Goal: Information Seeking & Learning: Learn about a topic

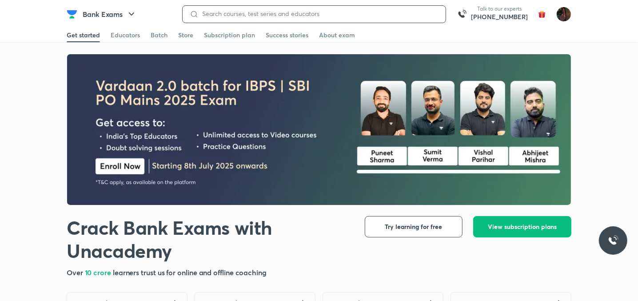
click at [245, 14] on input at bounding box center [319, 13] width 240 height 7
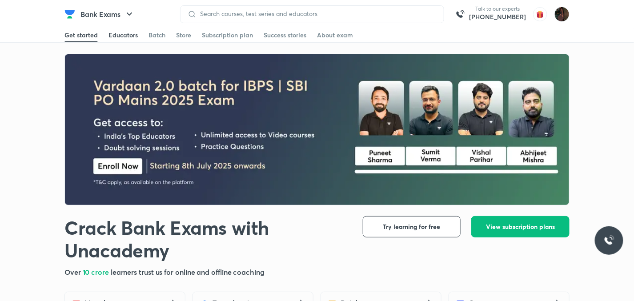
click at [131, 29] on link "Educators" at bounding box center [122, 35] width 29 height 14
click at [118, 35] on div "Educators" at bounding box center [122, 35] width 29 height 9
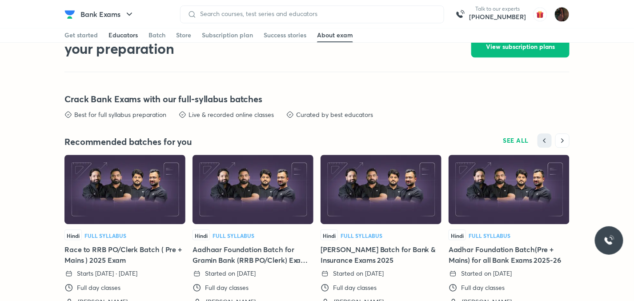
scroll to position [1893, 0]
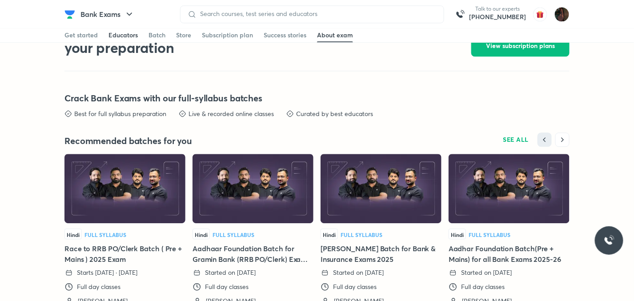
click at [118, 35] on div "Educators" at bounding box center [122, 35] width 29 height 9
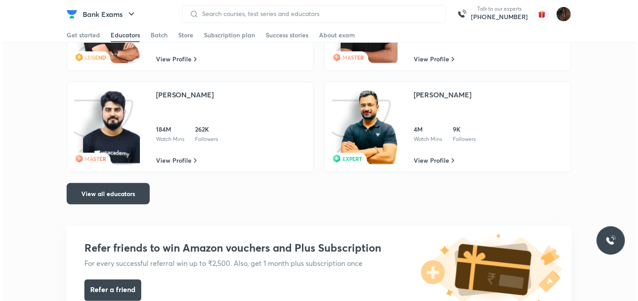
scroll to position [1597, 0]
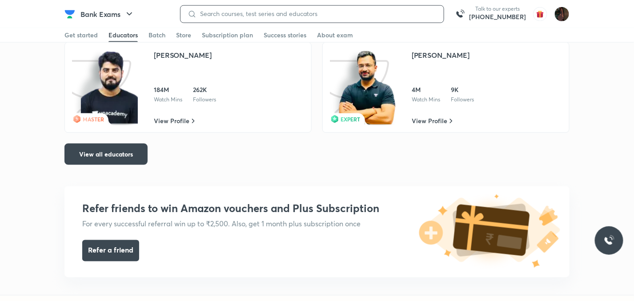
click at [283, 11] on input at bounding box center [316, 13] width 240 height 7
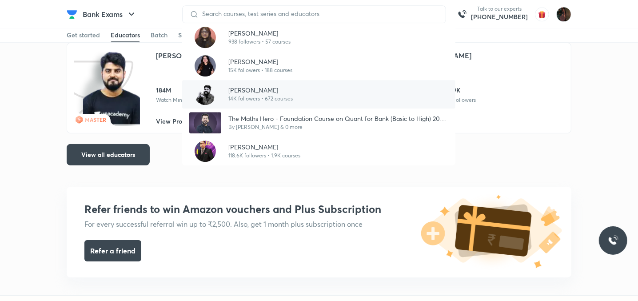
click at [238, 88] on p "[PERSON_NAME]" at bounding box center [260, 89] width 64 height 9
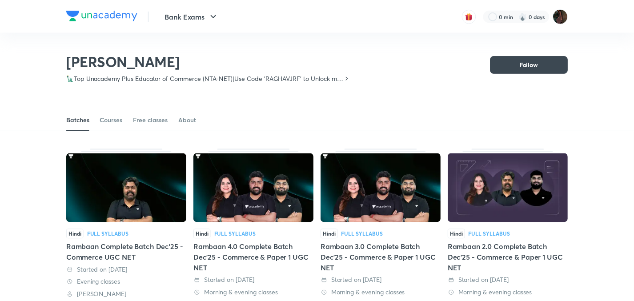
scroll to position [39, 0]
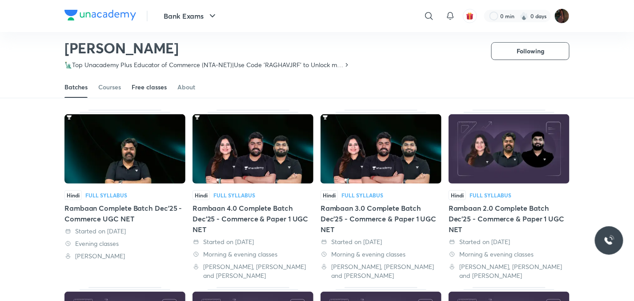
click at [140, 85] on div "Free classes" at bounding box center [149, 87] width 35 height 9
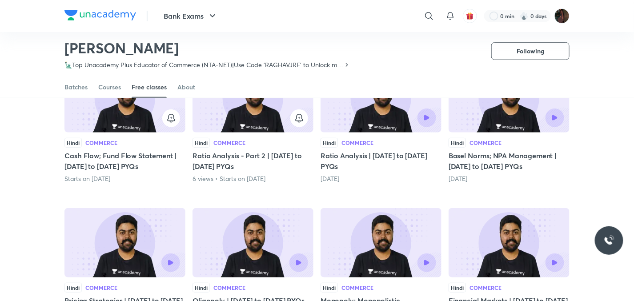
scroll to position [115, 0]
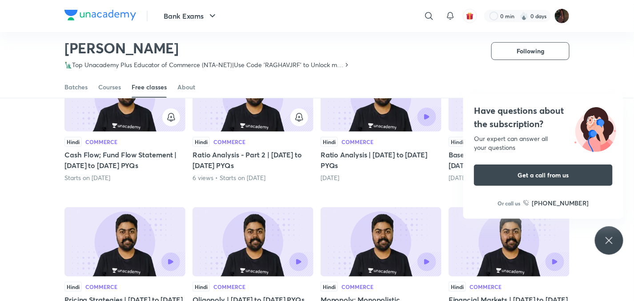
click at [611, 238] on icon at bounding box center [608, 240] width 7 height 7
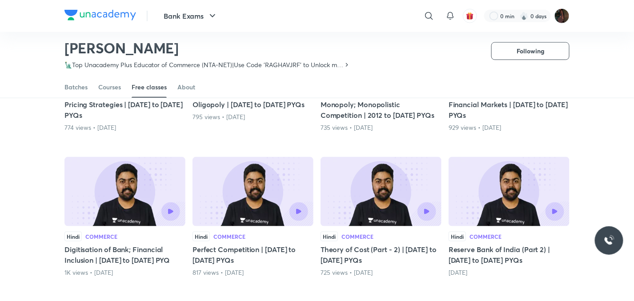
scroll to position [311, 0]
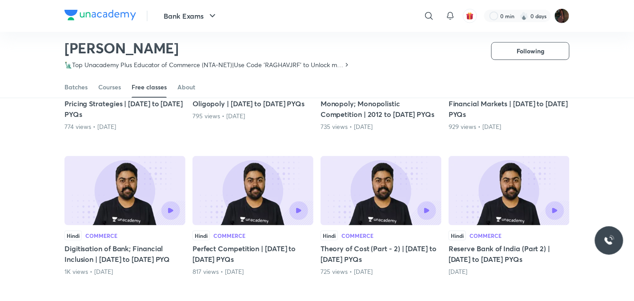
click at [529, 225] on img at bounding box center [508, 190] width 121 height 69
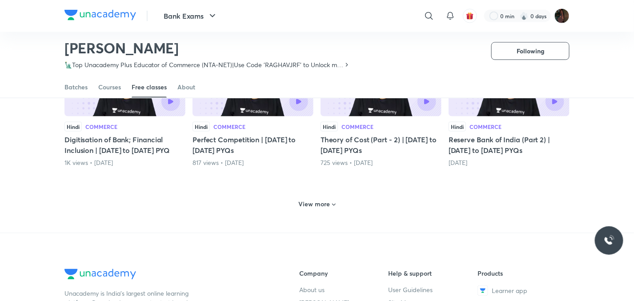
scroll to position [424, 0]
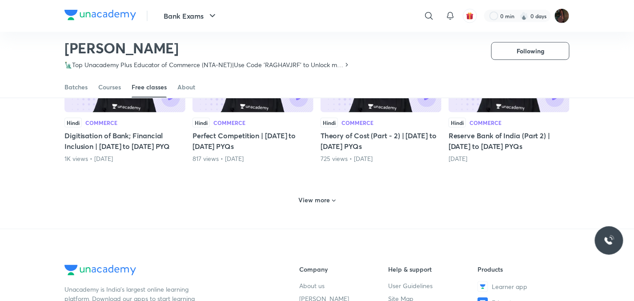
click at [312, 205] on h6 "View more" at bounding box center [315, 200] width 32 height 9
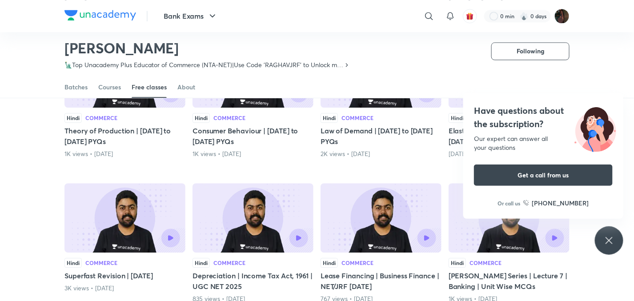
scroll to position [721, 0]
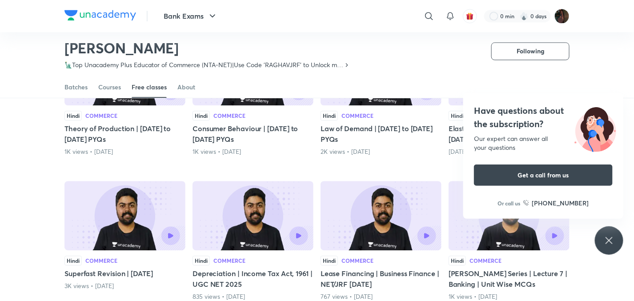
click at [613, 243] on icon at bounding box center [609, 240] width 11 height 11
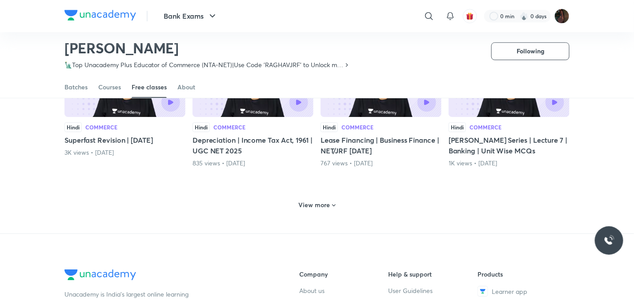
scroll to position [854, 0]
click at [324, 210] on h6 "View more" at bounding box center [315, 205] width 32 height 9
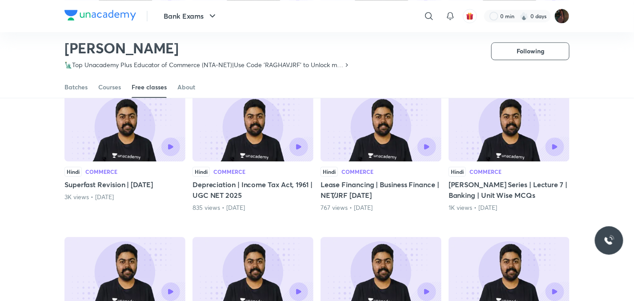
scroll to position [828, 0]
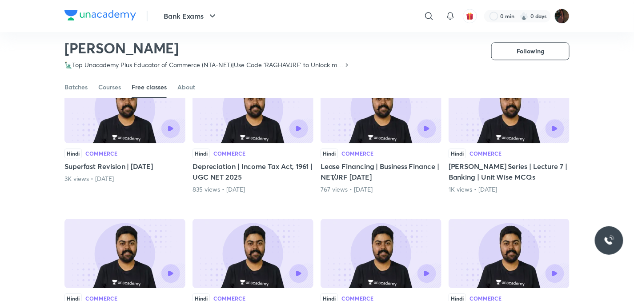
click at [324, 218] on div "Hindi Commerce Cash Flow; Fund Flow Statement | [DATE] to [DATE] PYQs Starts on…" at bounding box center [316, 16] width 505 height 1334
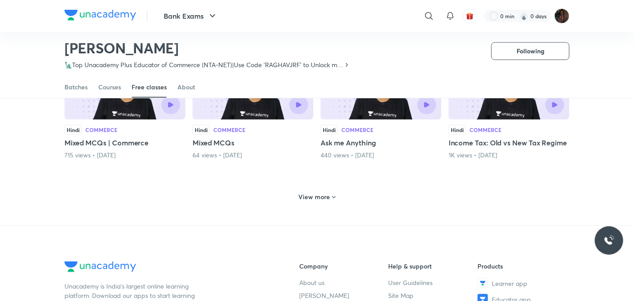
scroll to position [1292, 0]
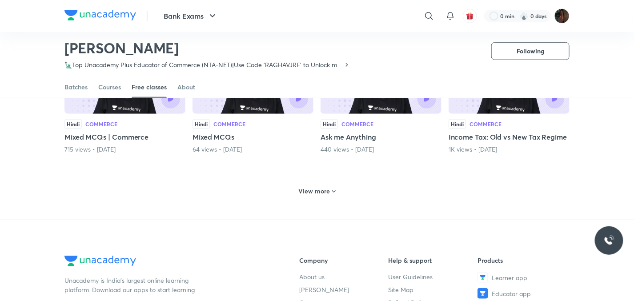
click at [327, 196] on h6 "View more" at bounding box center [315, 191] width 32 height 9
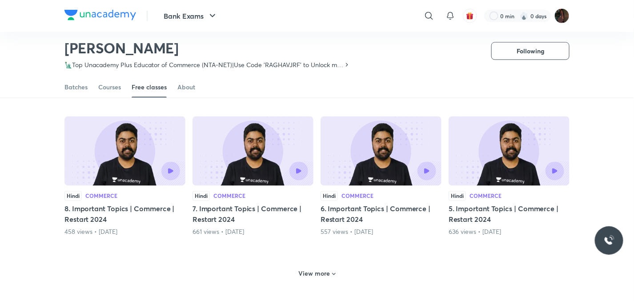
scroll to position [1713, 0]
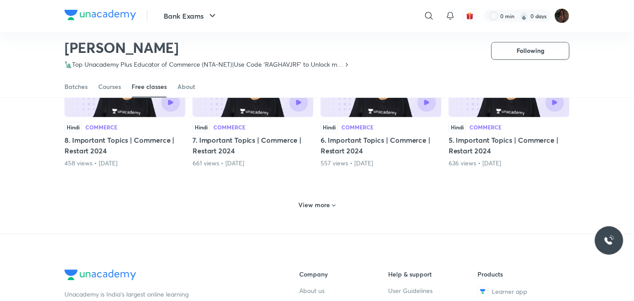
click at [320, 210] on h6 "View more" at bounding box center [315, 205] width 32 height 9
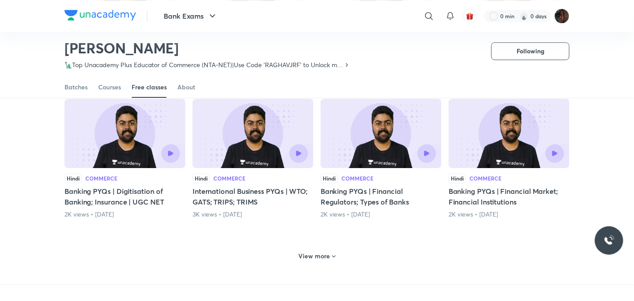
scroll to position [2097, 0]
click at [314, 260] on h6 "View more" at bounding box center [315, 255] width 32 height 9
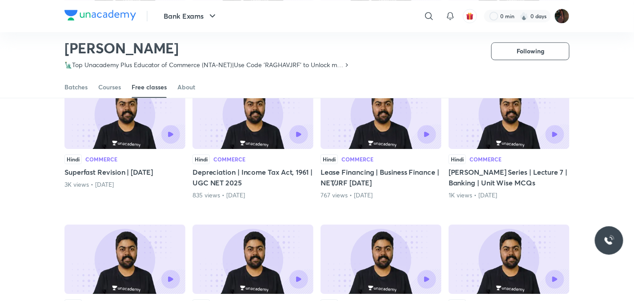
scroll to position [779, 0]
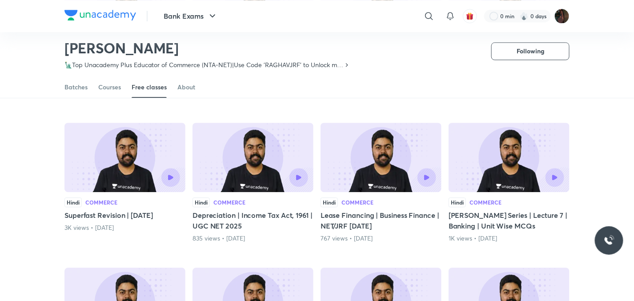
click at [174, 174] on img at bounding box center [124, 157] width 121 height 69
